Goal: Task Accomplishment & Management: Manage account settings

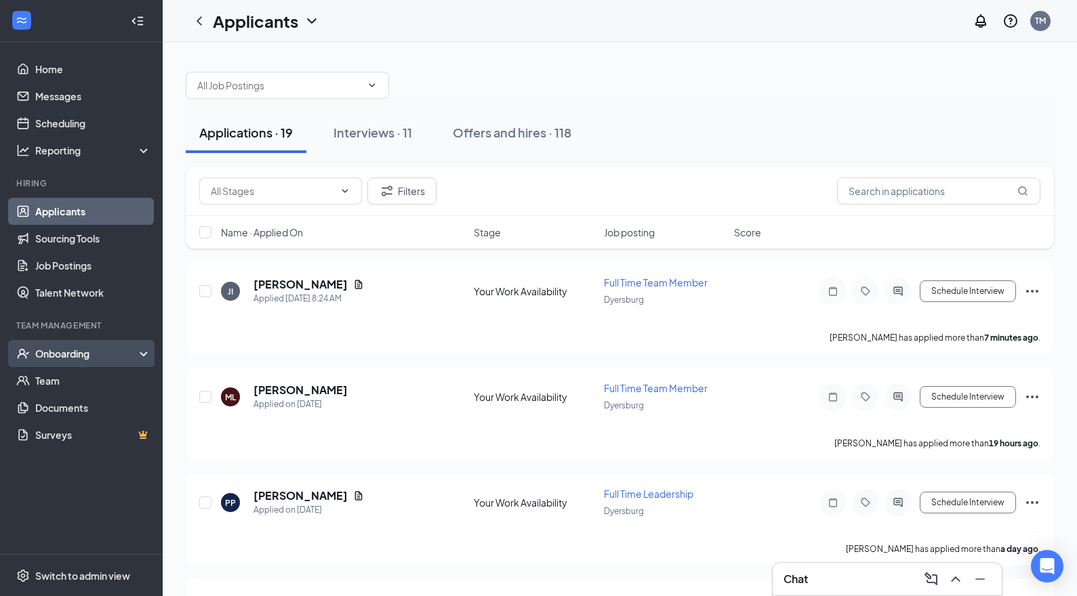
click at [78, 354] on div "Onboarding" at bounding box center [87, 354] width 104 height 14
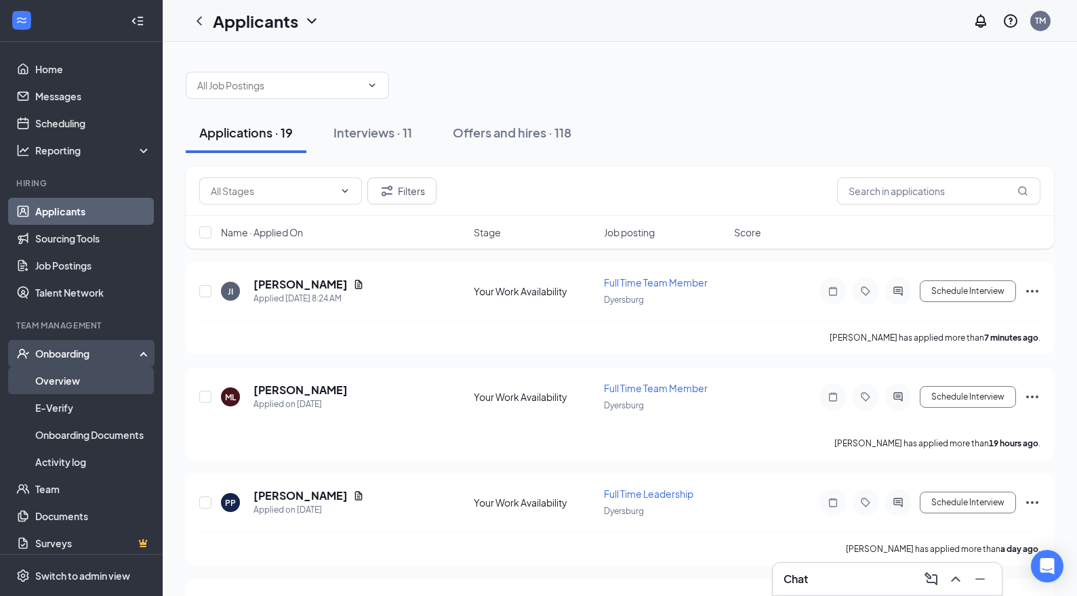
click at [66, 383] on link "Overview" at bounding box center [93, 380] width 116 height 27
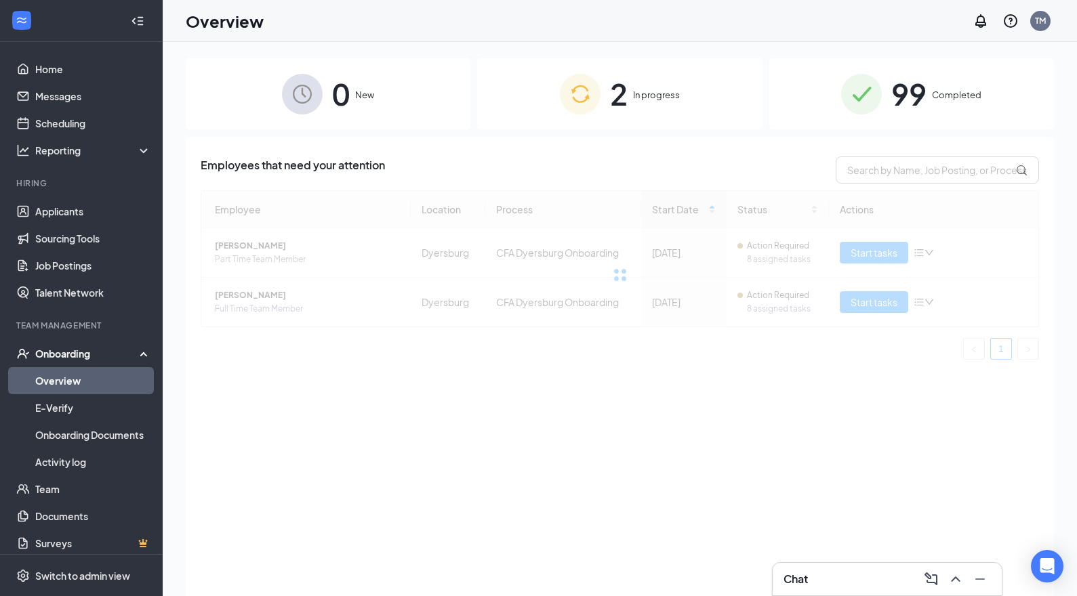
click at [993, 98] on div "99 Completed" at bounding box center [911, 93] width 285 height 71
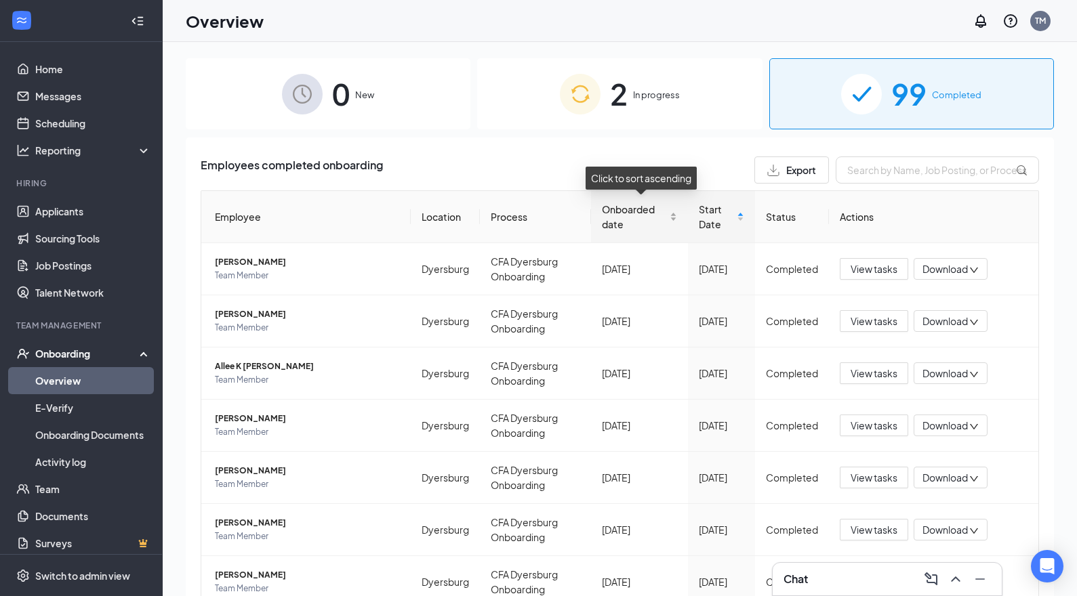
click at [612, 218] on span "Onboarded date" at bounding box center [634, 217] width 65 height 30
click at [613, 221] on span "Onboarded date" at bounding box center [634, 217] width 65 height 30
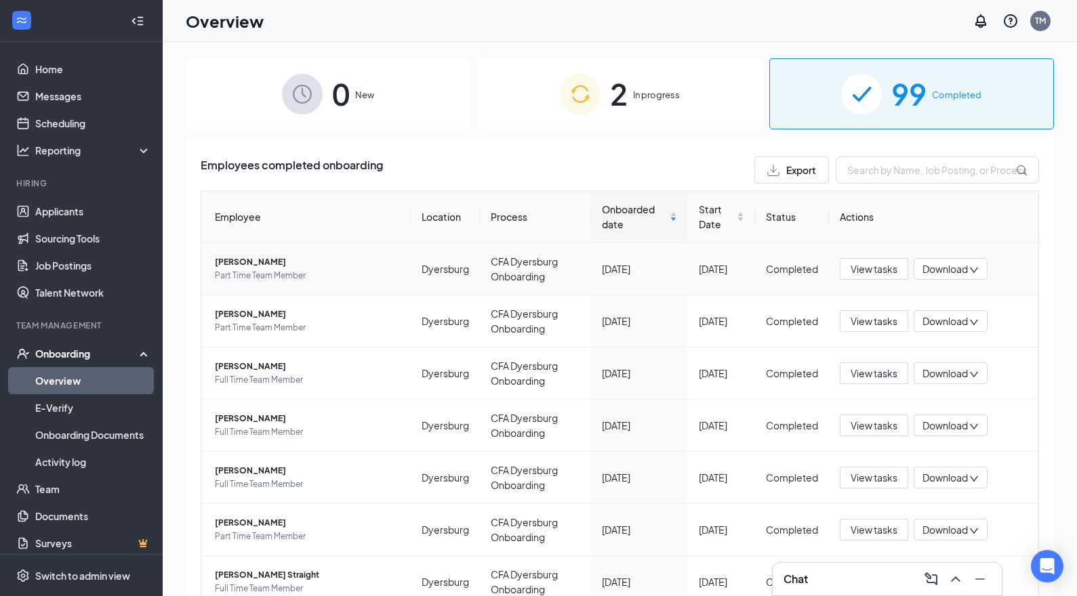
click at [264, 262] on span "[PERSON_NAME]" at bounding box center [307, 262] width 185 height 14
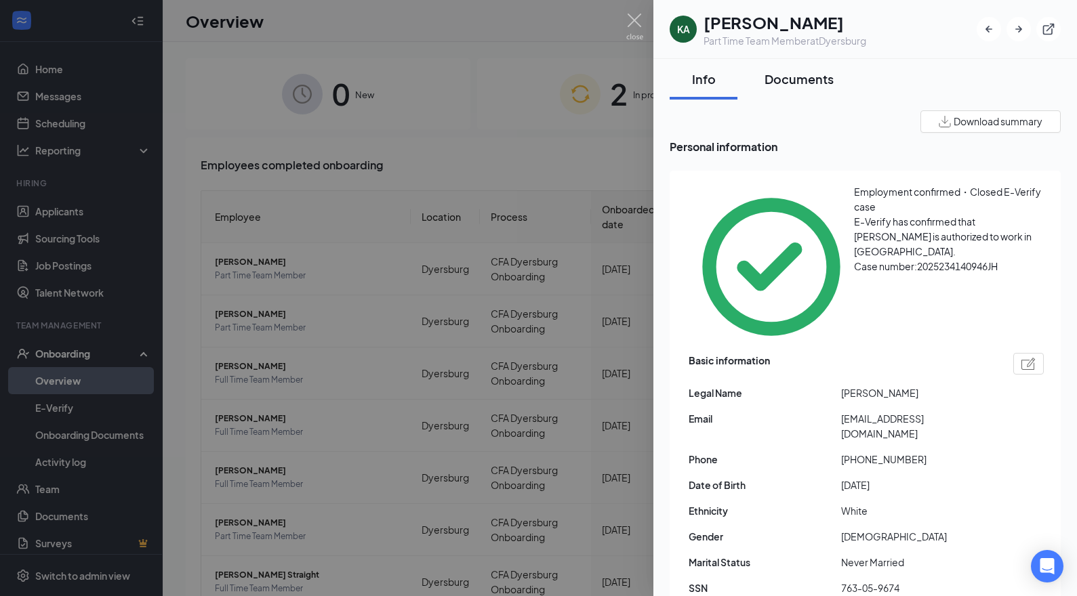
click at [810, 77] on div "Documents" at bounding box center [798, 78] width 69 height 17
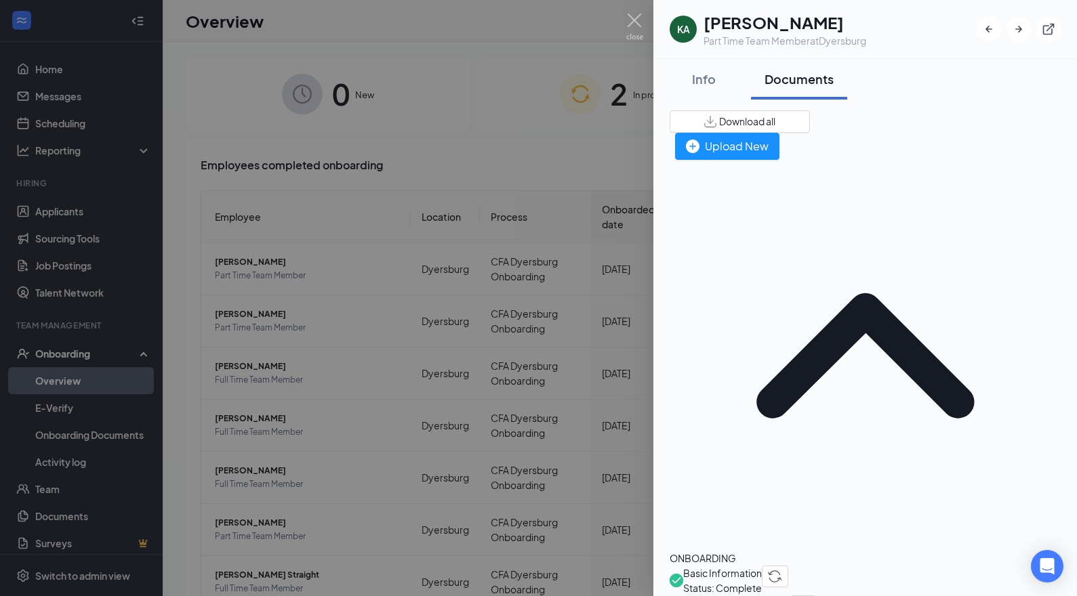
click at [762, 566] on span "Basic Information" at bounding box center [722, 573] width 79 height 15
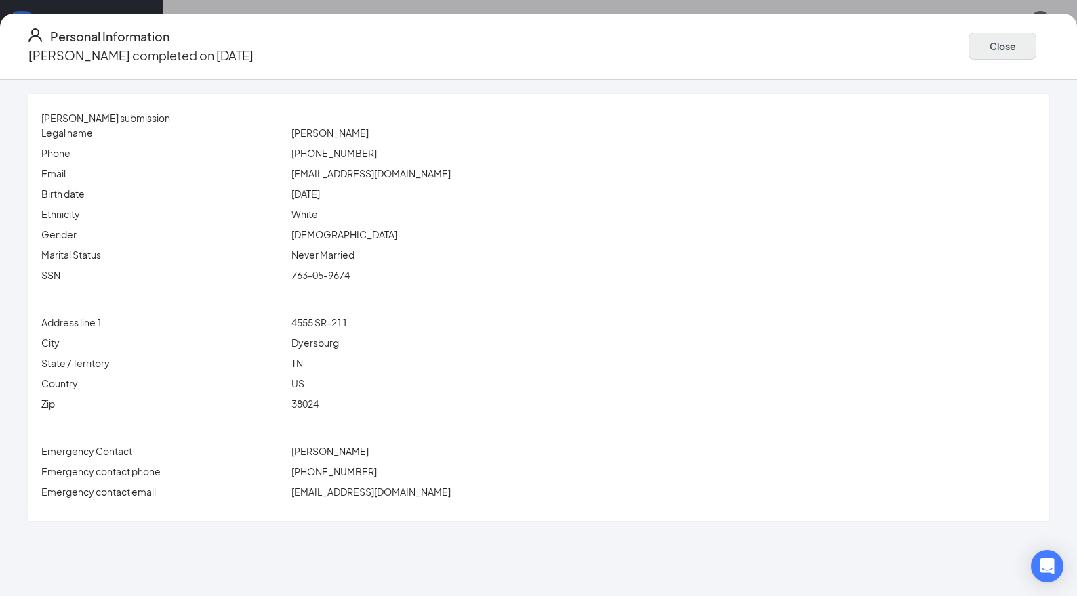
click at [976, 43] on button "Close" at bounding box center [1002, 46] width 68 height 27
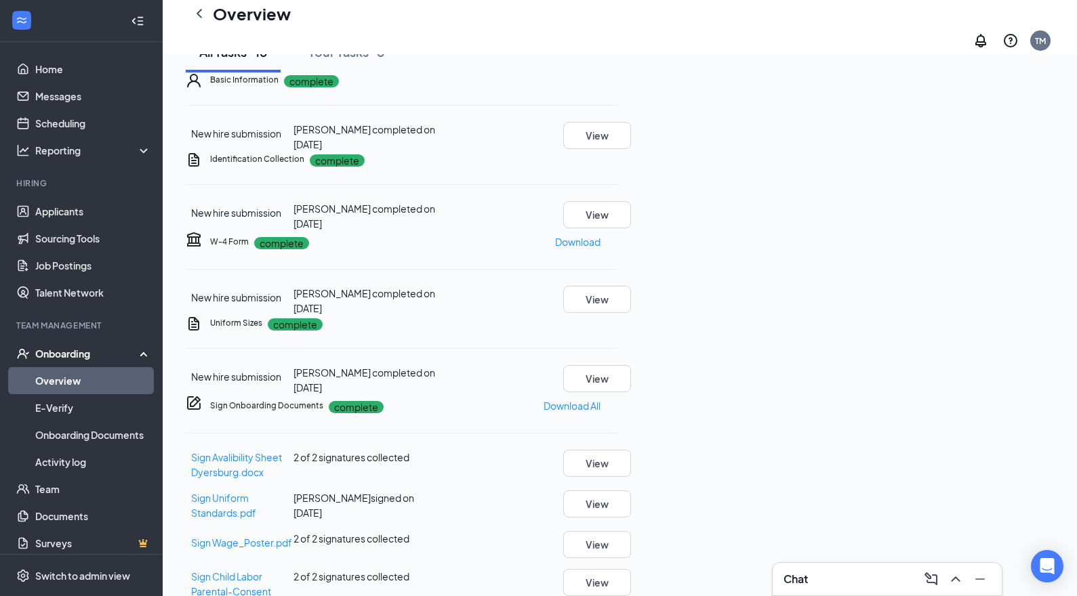
scroll to position [88, 0]
click at [631, 392] on button "View" at bounding box center [597, 377] width 68 height 27
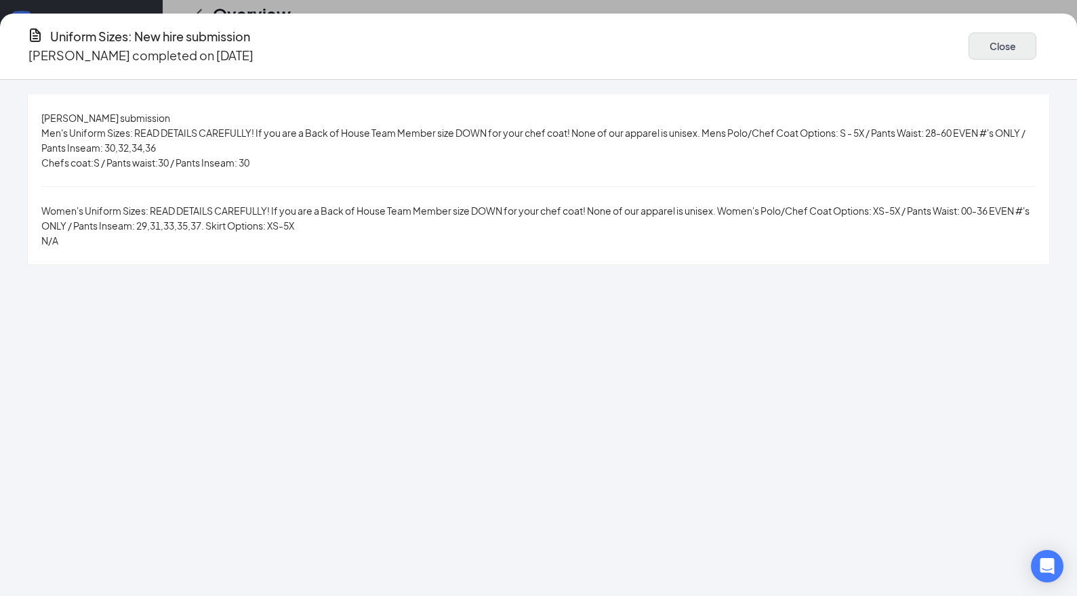
click at [972, 37] on button "Close" at bounding box center [1002, 46] width 68 height 27
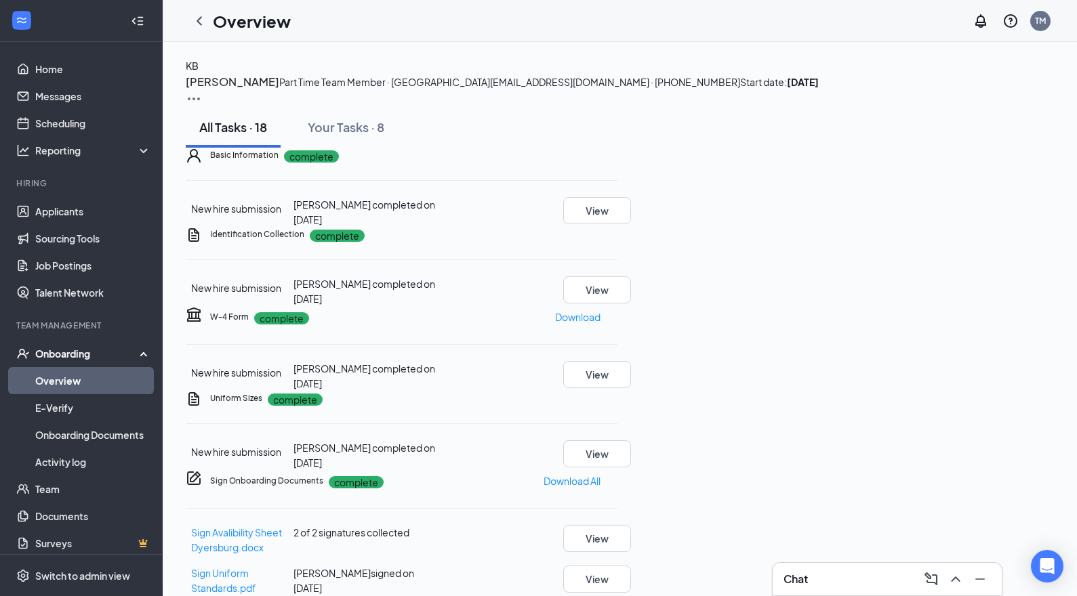
scroll to position [0, 0]
click at [73, 201] on link "Applicants" at bounding box center [93, 211] width 116 height 27
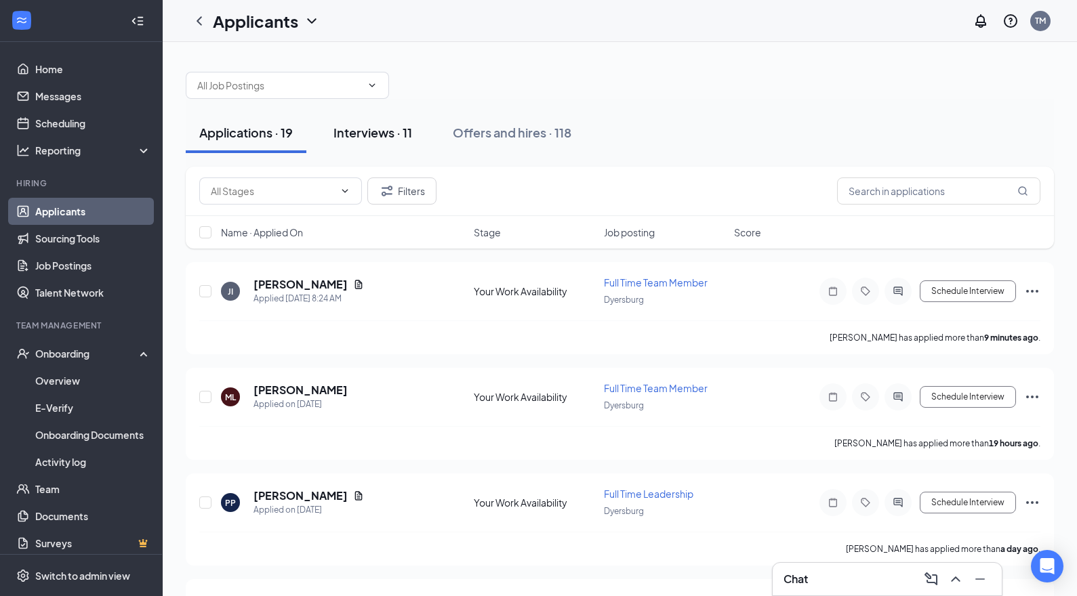
click at [394, 126] on div "Interviews · 11" at bounding box center [372, 132] width 79 height 17
